Goal: Transaction & Acquisition: Purchase product/service

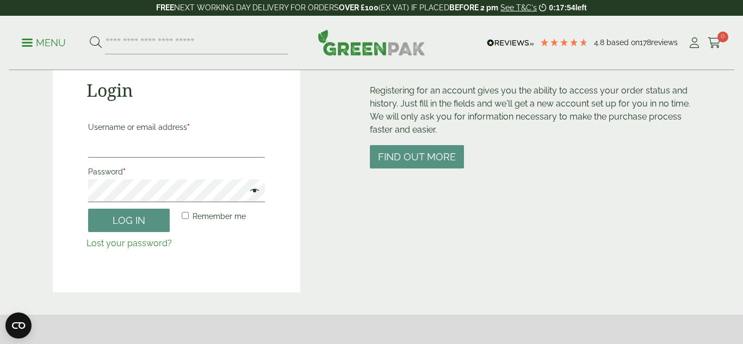
scroll to position [125, 0]
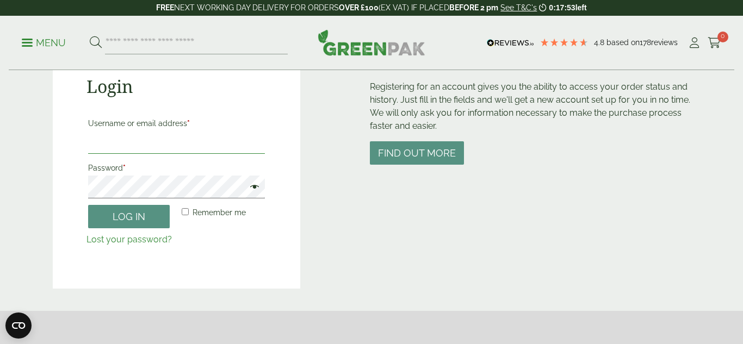
click at [217, 136] on input "Username or email address *" at bounding box center [176, 142] width 177 height 23
type input "**********"
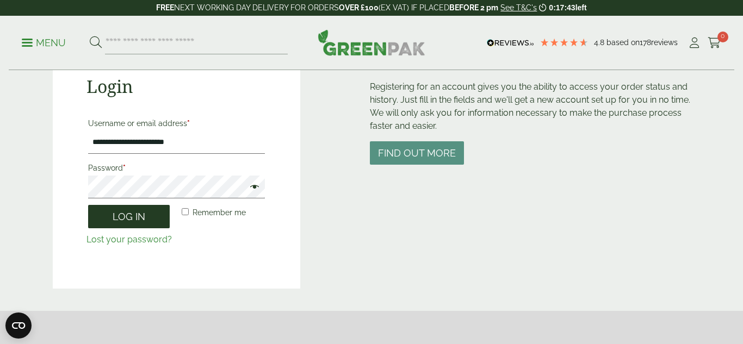
click at [121, 222] on button "Log in" at bounding box center [129, 216] width 82 height 23
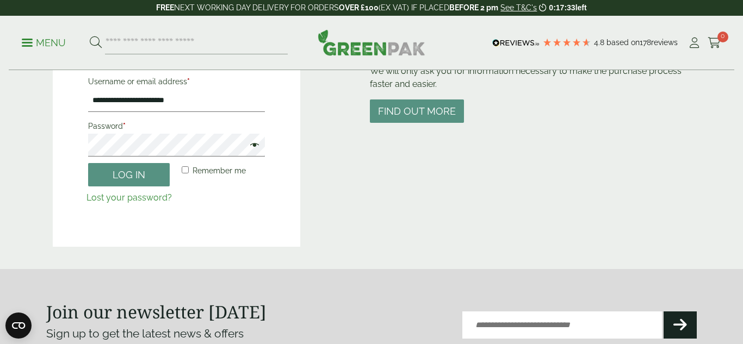
scroll to position [172, 0]
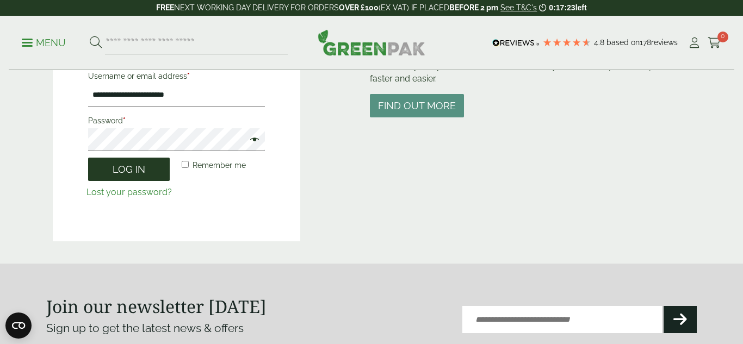
click at [151, 171] on button "Log in" at bounding box center [129, 169] width 82 height 23
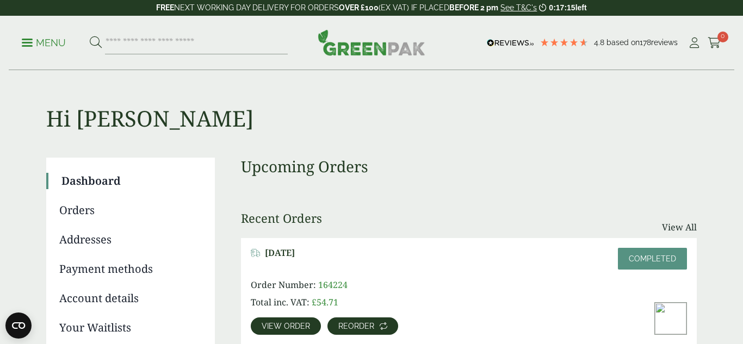
click at [355, 330] on link "Reorder" at bounding box center [362, 325] width 71 height 17
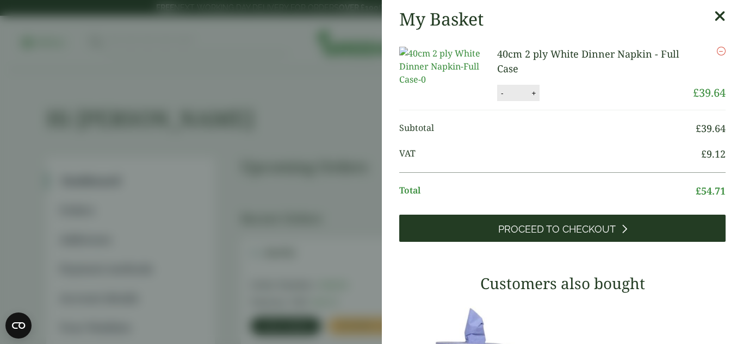
click at [581, 235] on span "Proceed to Checkout" at bounding box center [556, 229] width 117 height 12
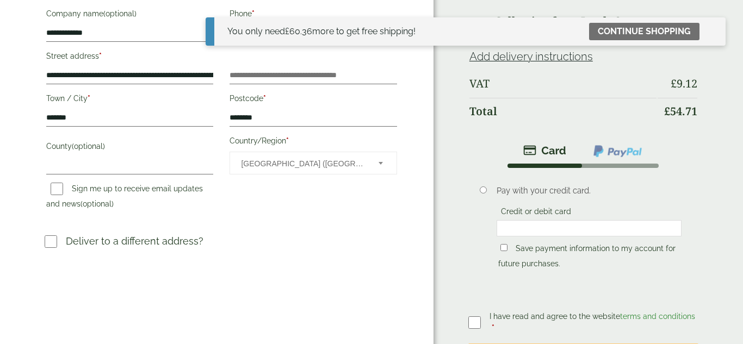
scroll to position [240, 0]
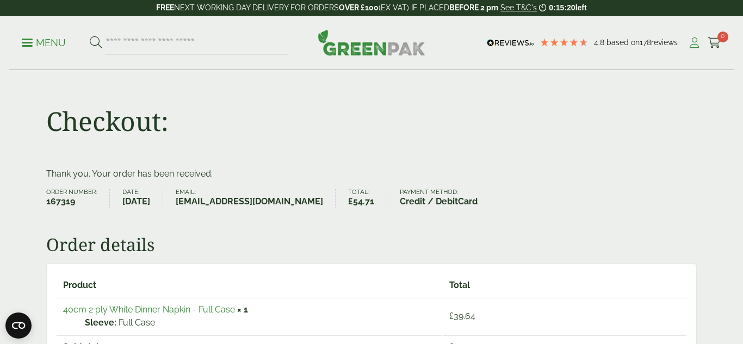
click at [693, 44] on icon at bounding box center [694, 43] width 14 height 11
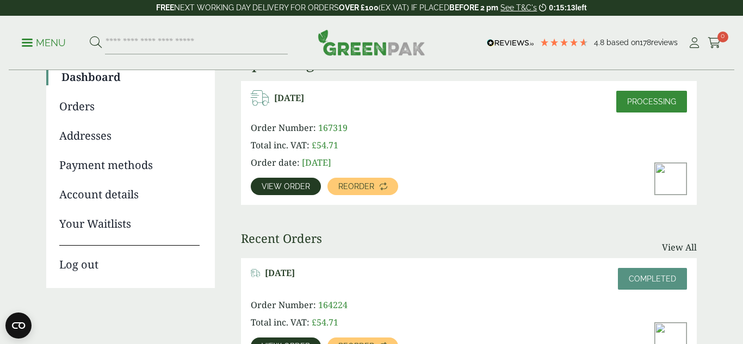
scroll to position [108, 0]
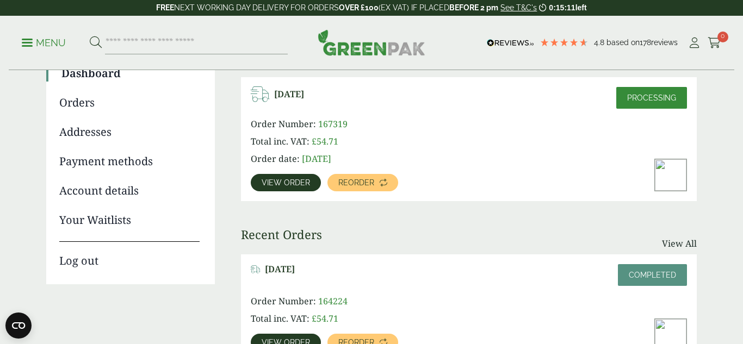
click at [92, 257] on link "Log out" at bounding box center [129, 255] width 140 height 28
